Goal: Transaction & Acquisition: Purchase product/service

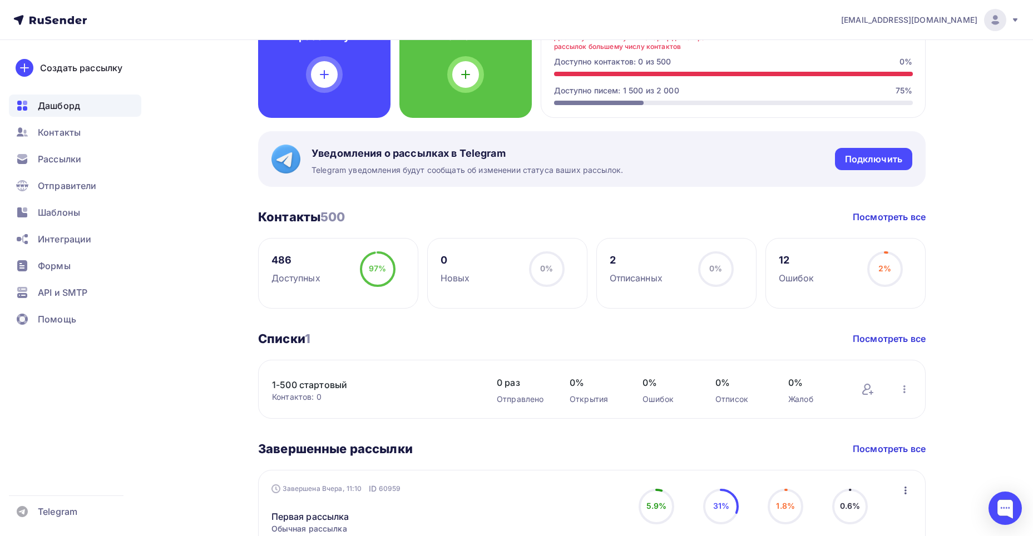
scroll to position [211, 0]
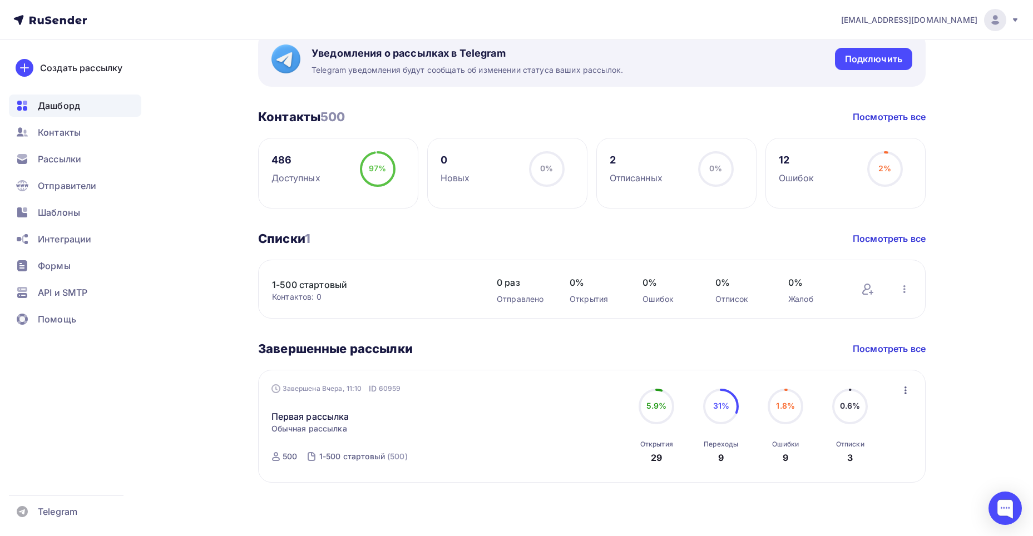
click at [718, 443] on div "Переходы" at bounding box center [720, 444] width 34 height 9
click at [720, 410] on span "31%" at bounding box center [721, 405] width 16 height 9
click at [721, 458] on div "9" at bounding box center [721, 457] width 6 height 13
click at [717, 408] on span "31%" at bounding box center [721, 405] width 16 height 9
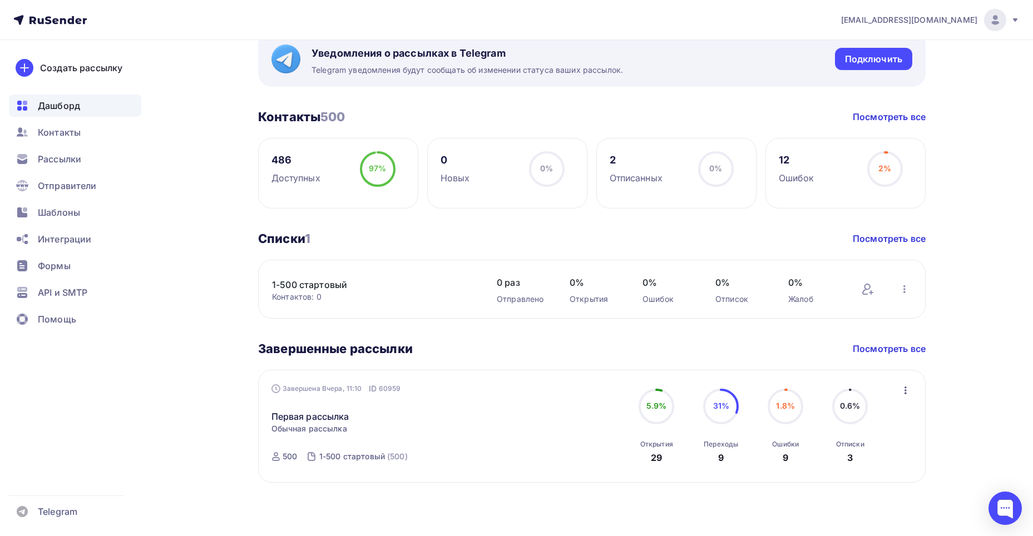
click at [735, 397] on circle at bounding box center [720, 406] width 33 height 33
click at [718, 408] on span "31%" at bounding box center [721, 405] width 16 height 9
drag, startPoint x: 715, startPoint y: 457, endPoint x: 726, endPoint y: 458, distance: 11.7
click at [726, 458] on div "Переходы 9" at bounding box center [720, 448] width 34 height 31
click at [720, 415] on circle at bounding box center [720, 406] width 33 height 33
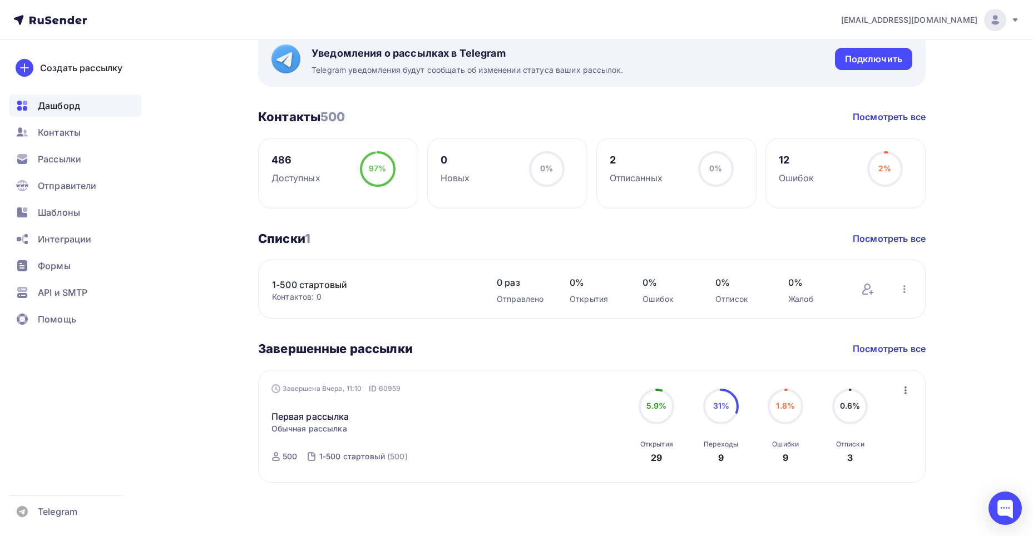
click at [721, 408] on span "31%" at bounding box center [721, 405] width 16 height 9
click at [719, 448] on div "Переходы" at bounding box center [720, 444] width 34 height 9
click at [726, 405] on span "31%" at bounding box center [721, 405] width 16 height 9
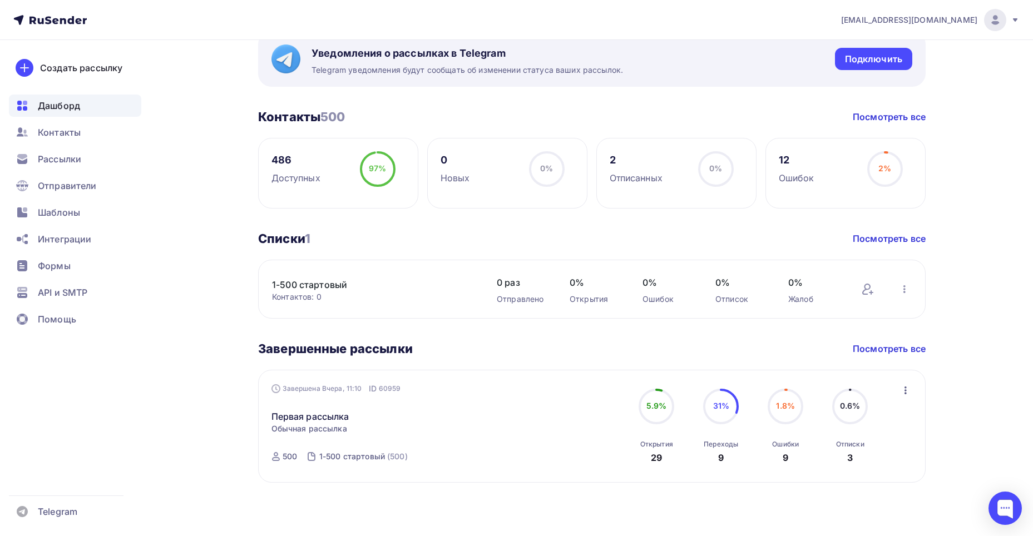
drag, startPoint x: 714, startPoint y: 408, endPoint x: 813, endPoint y: 403, distance: 99.1
click at [715, 408] on span "31%" at bounding box center [721, 405] width 16 height 9
click at [907, 391] on icon "button" at bounding box center [905, 390] width 13 height 13
click at [883, 439] on div "Обзор рассылки" at bounding box center [854, 441] width 114 height 13
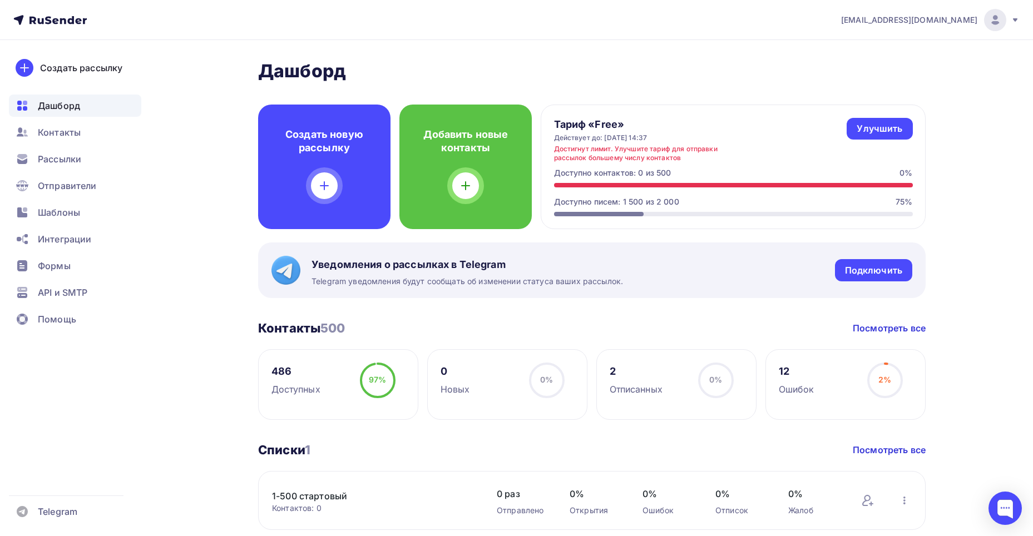
click at [51, 104] on span "Дашборд" at bounding box center [59, 105] width 42 height 13
click at [888, 130] on div "Улучшить" at bounding box center [879, 128] width 46 height 13
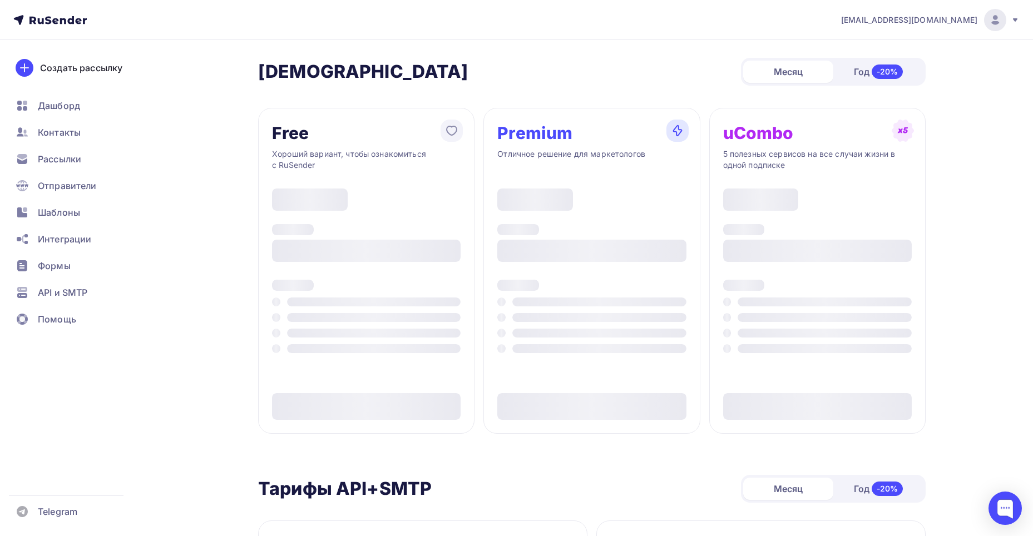
type input "500"
type input "100"
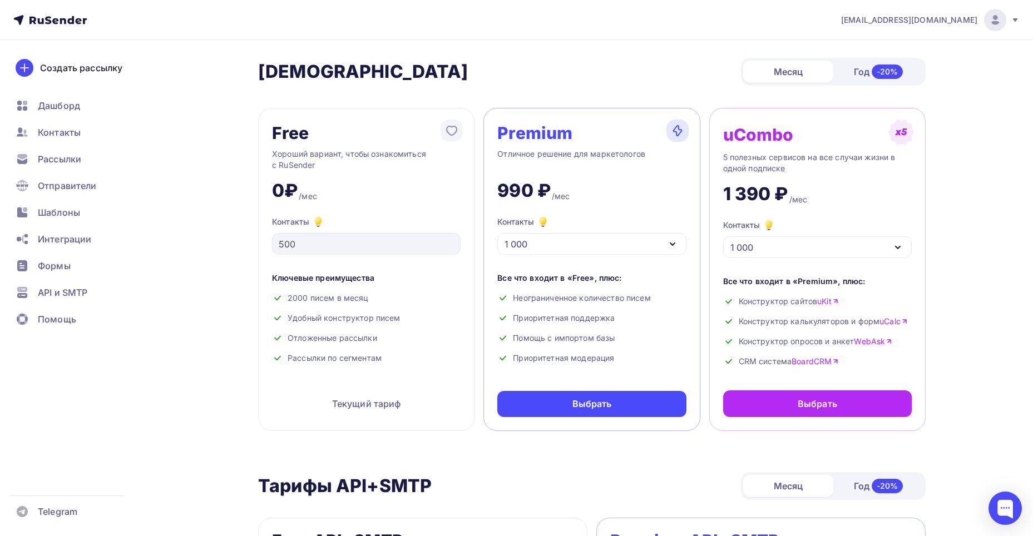
click at [673, 245] on icon "button" at bounding box center [672, 244] width 4 height 2
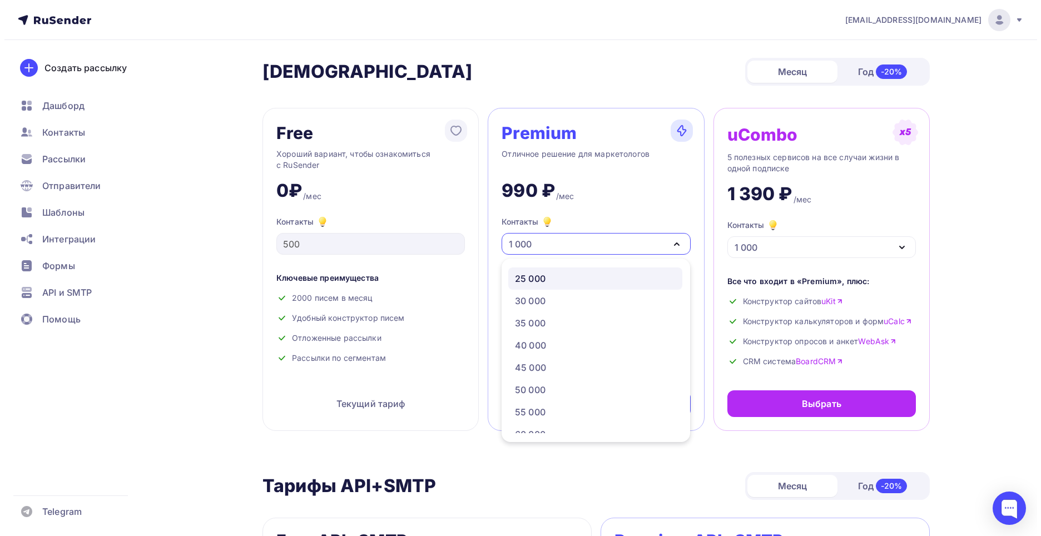
scroll to position [111, 0]
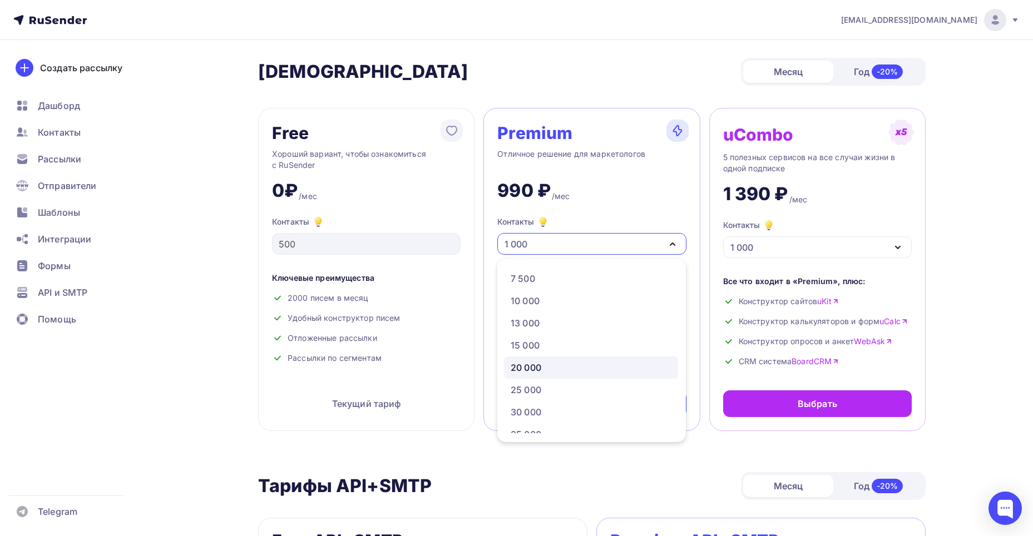
click at [622, 375] on link "20 000" at bounding box center [591, 367] width 174 height 22
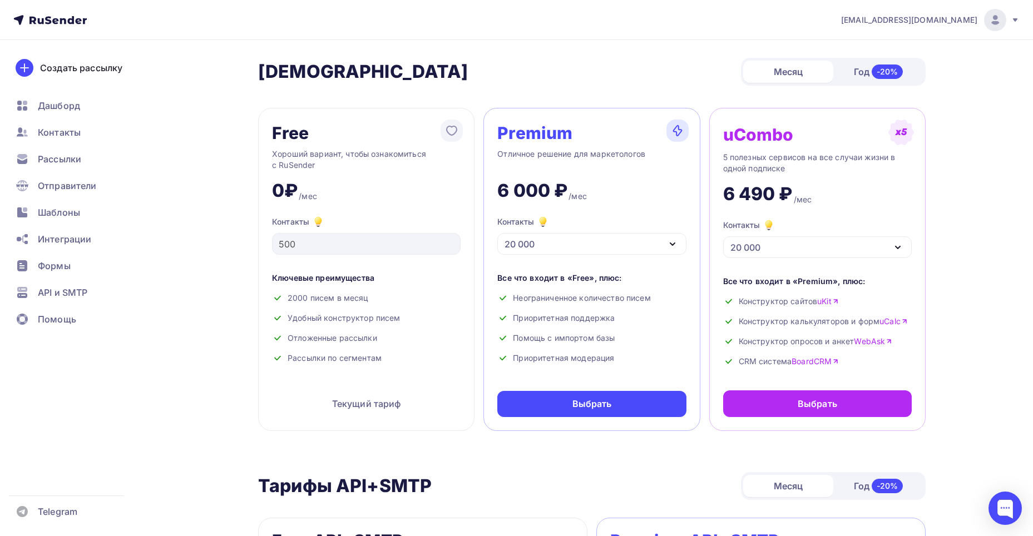
click at [672, 242] on icon "button" at bounding box center [672, 243] width 13 height 13
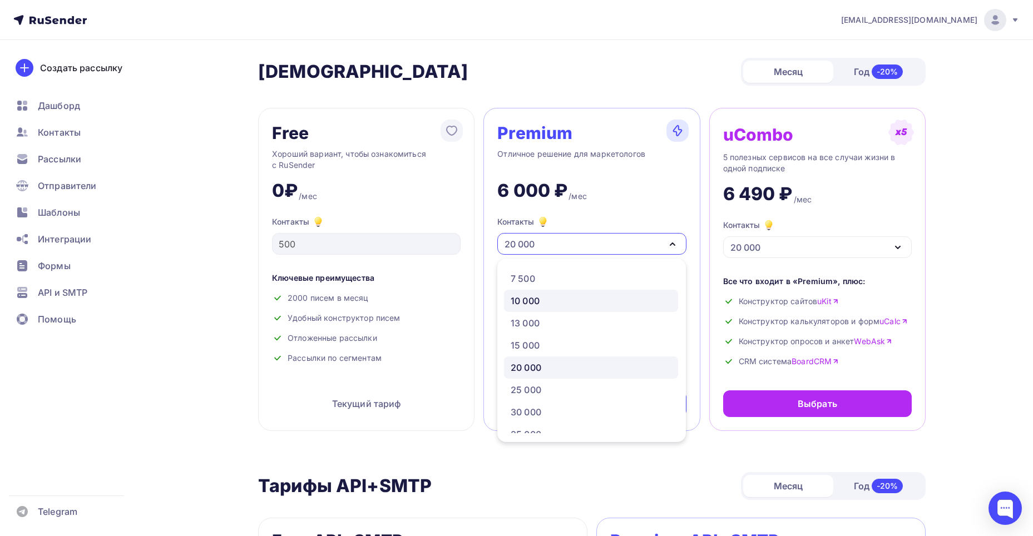
click at [559, 300] on div "10 000" at bounding box center [590, 300] width 161 height 13
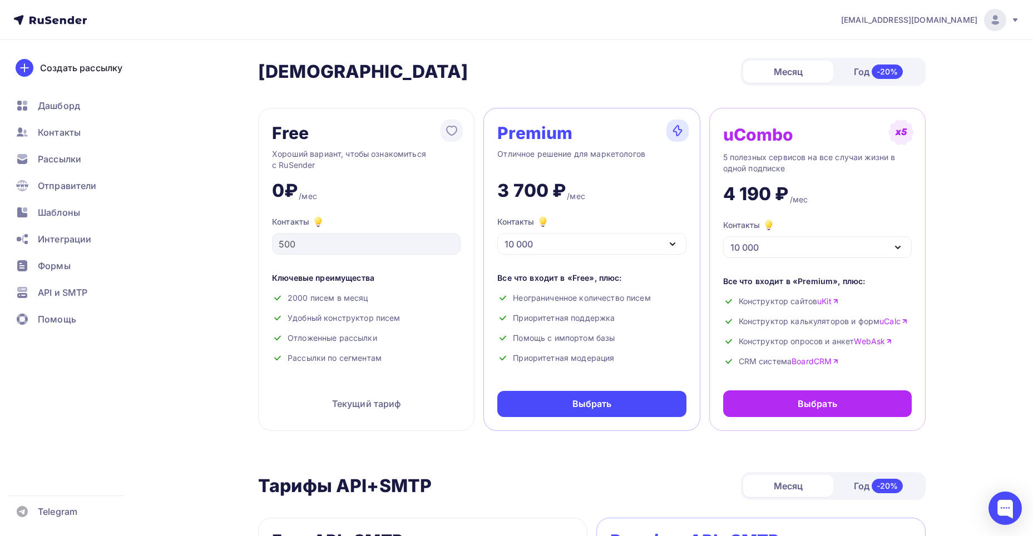
click at [671, 247] on icon "button" at bounding box center [672, 243] width 13 height 13
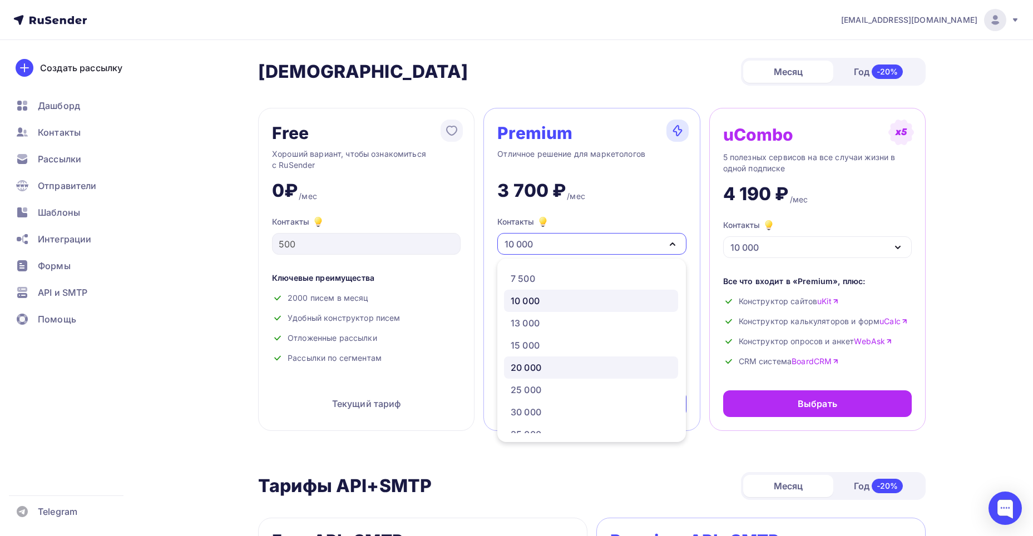
click at [607, 376] on link "20 000" at bounding box center [591, 367] width 174 height 22
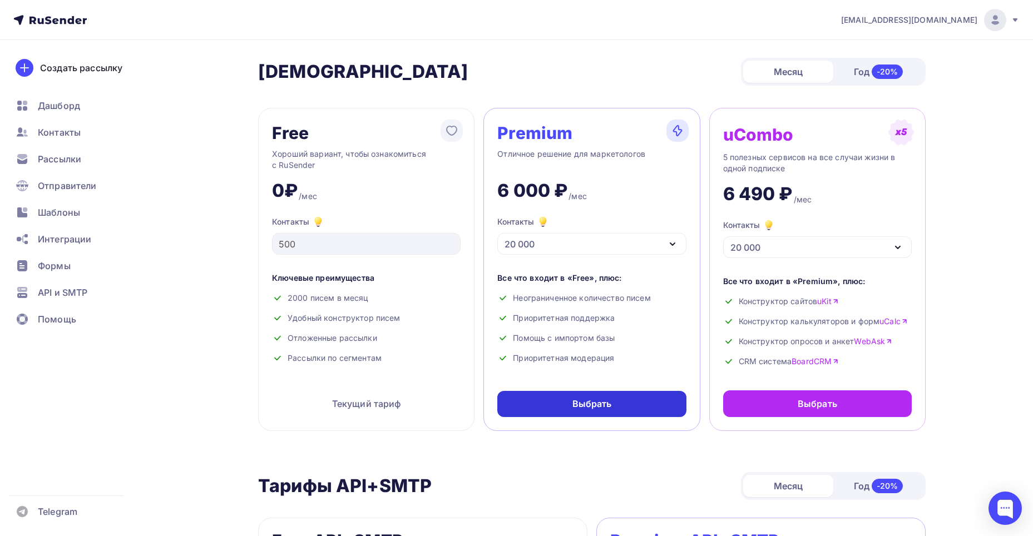
click at [606, 409] on div "Выбрать" at bounding box center [591, 404] width 39 height 13
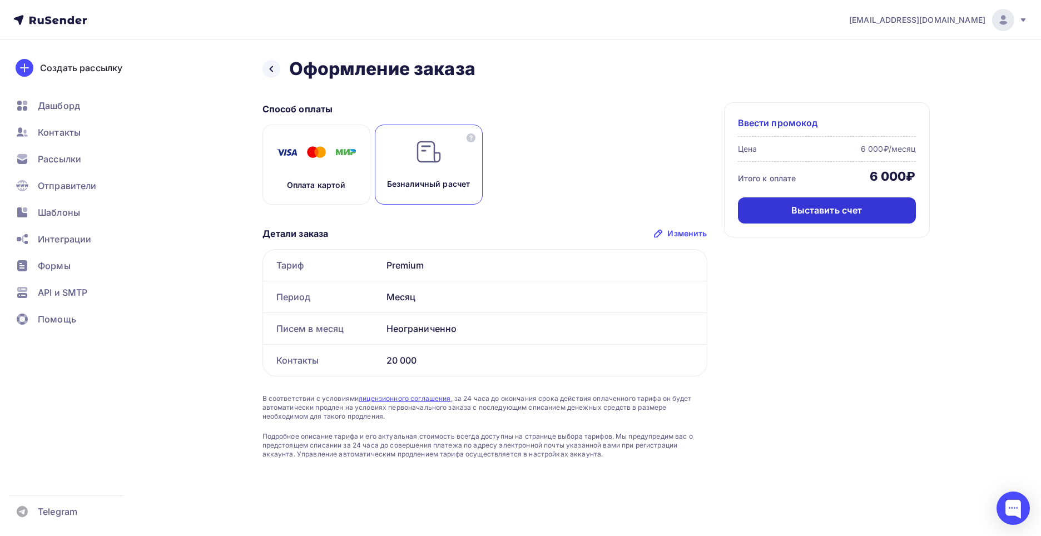
click at [846, 211] on div "Выставить счет" at bounding box center [826, 210] width 71 height 13
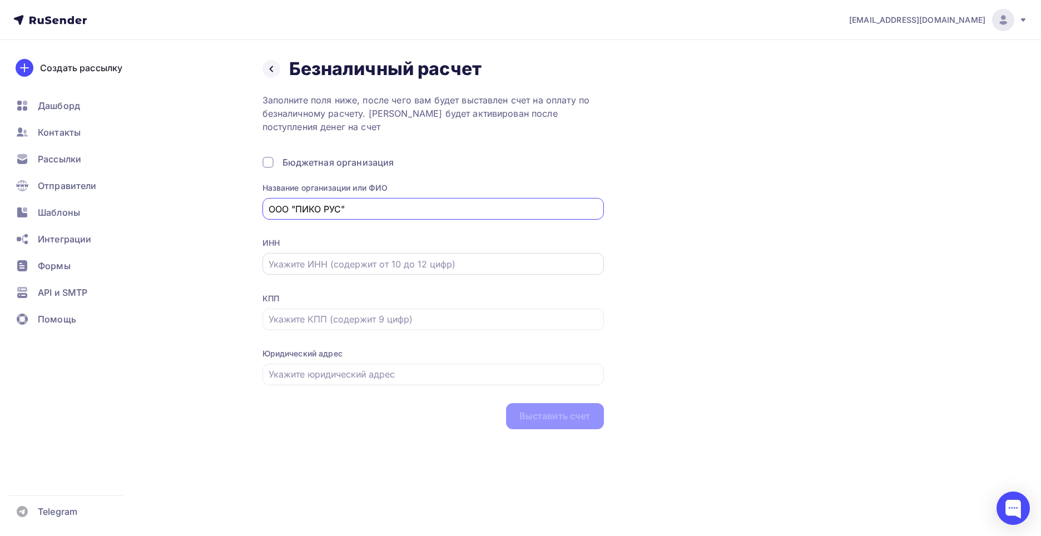
type input "ООО "ПИКО РУС""
click at [468, 258] on input "text" at bounding box center [433, 263] width 329 height 13
paste input "9718137449"
type input "9718137449"
click at [284, 313] on input "text" at bounding box center [433, 319] width 329 height 13
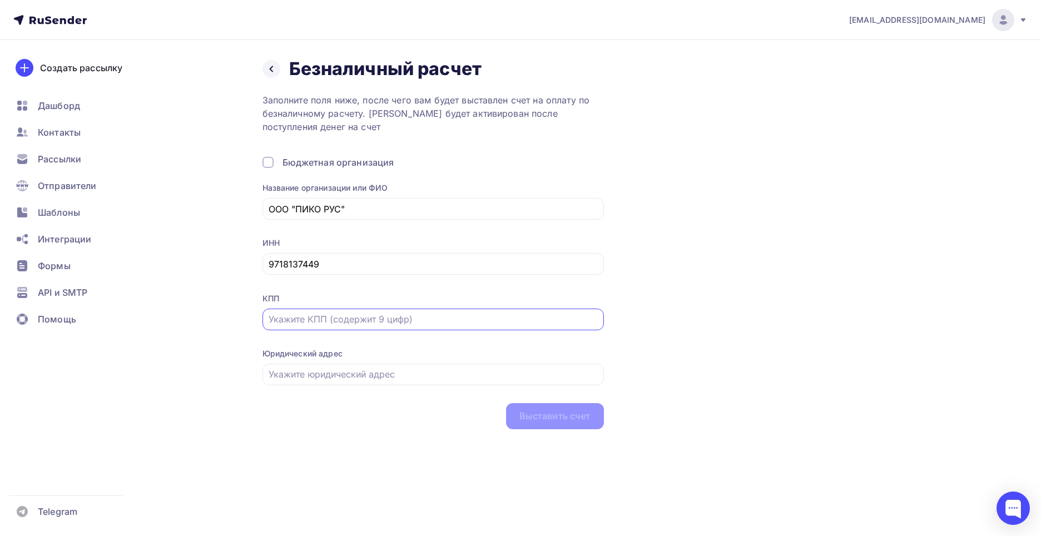
paste input "771301001"
type input "771301001"
click at [306, 383] on div at bounding box center [432, 375] width 341 height 22
click at [307, 373] on input "text" at bounding box center [433, 374] width 329 height 13
paste input "127247, Москва г, Дмитровское ш, дом 100, строение 2, этаж 05, Пом 4511-4511 Д-…"
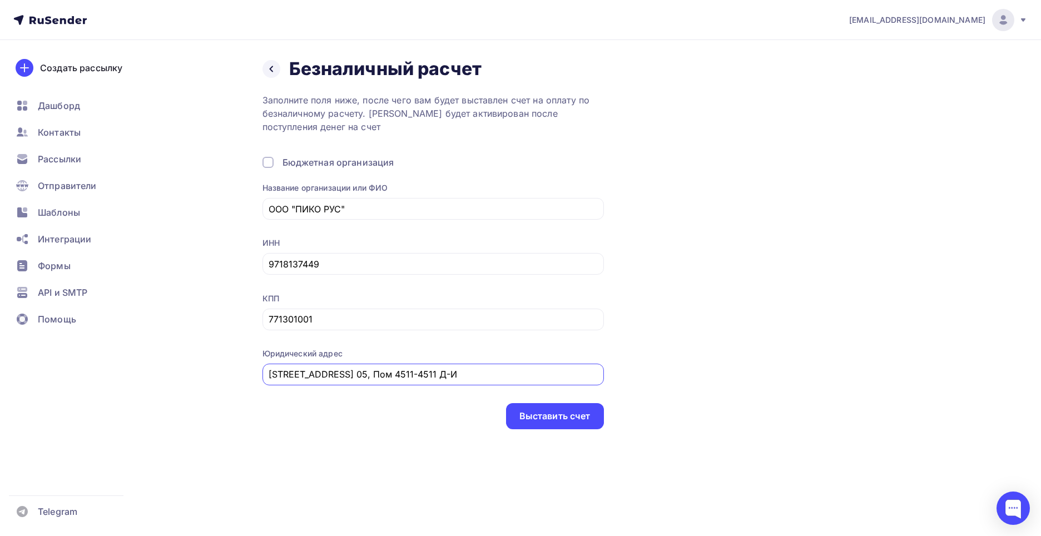
scroll to position [0, 41]
type input "127247, Москва г, Дмитровское ш, дом 100, строение 2, этаж 05, Пом 4511-4511 Д-И"
click at [543, 423] on div "Выставить счет" at bounding box center [555, 416] width 98 height 26
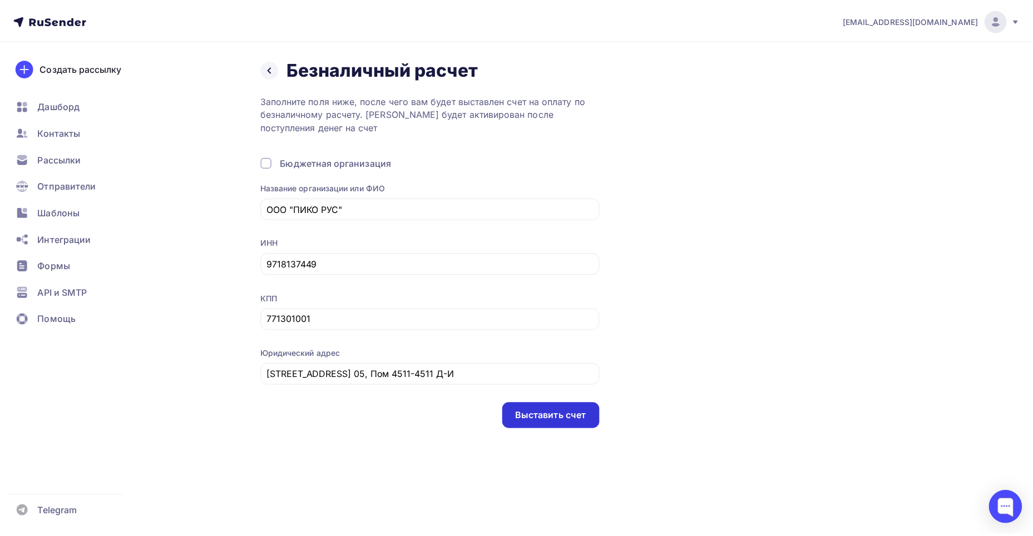
scroll to position [0, 0]
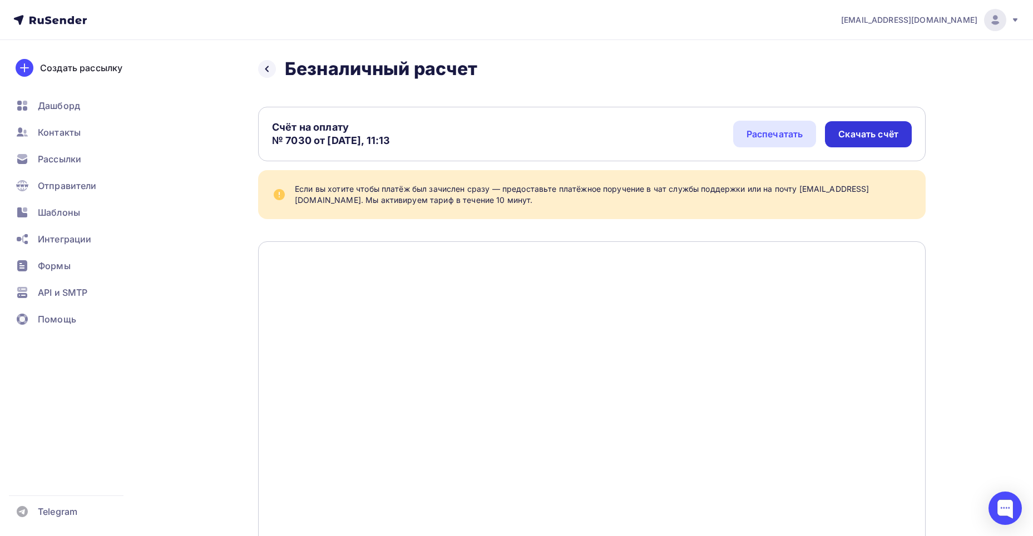
click at [901, 130] on div "Скачать счёт" at bounding box center [868, 134] width 87 height 26
click at [60, 107] on span "Дашборд" at bounding box center [59, 105] width 42 height 13
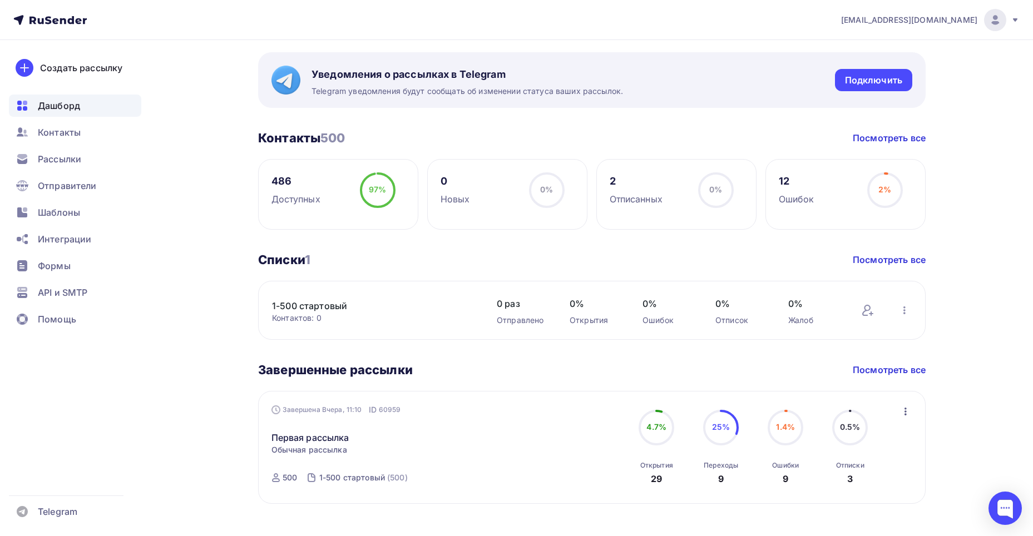
scroll to position [211, 0]
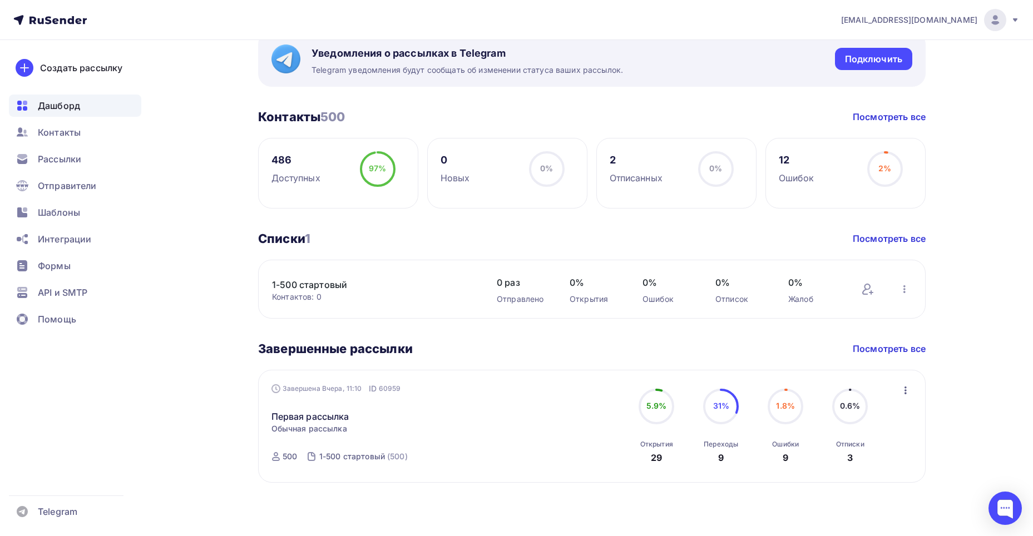
click at [724, 415] on circle at bounding box center [720, 406] width 33 height 33
click at [903, 388] on icon "button" at bounding box center [905, 390] width 13 height 13
click at [874, 440] on div "Обзор рассылки" at bounding box center [854, 441] width 114 height 13
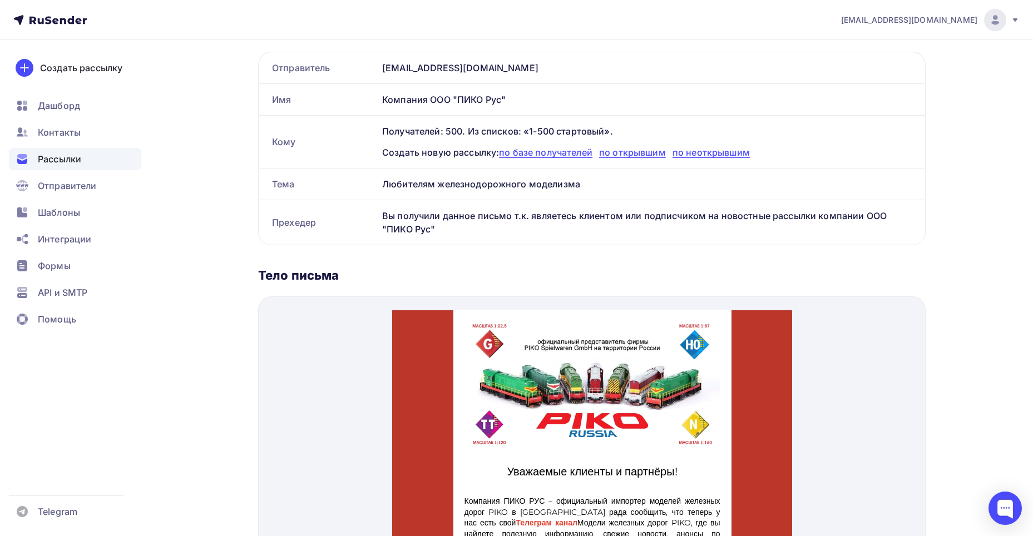
scroll to position [148, 0]
